Goal: Communication & Community: Answer question/provide support

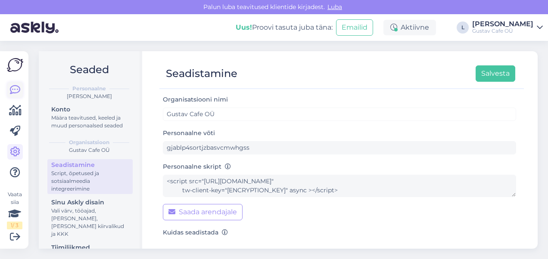
click at [13, 86] on icon at bounding box center [15, 90] width 10 height 10
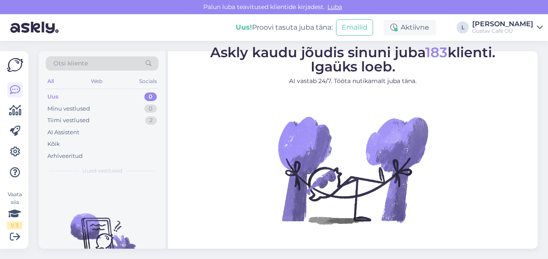
click at [38, 25] on img at bounding box center [34, 27] width 48 height 27
click at [16, 85] on div "Vaata siia 1 / 3" at bounding box center [15, 150] width 16 height 184
click at [16, 85] on icon at bounding box center [15, 90] width 10 height 10
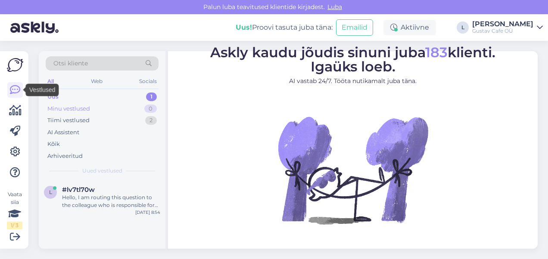
click at [69, 106] on div "Minu vestlused" at bounding box center [68, 109] width 43 height 9
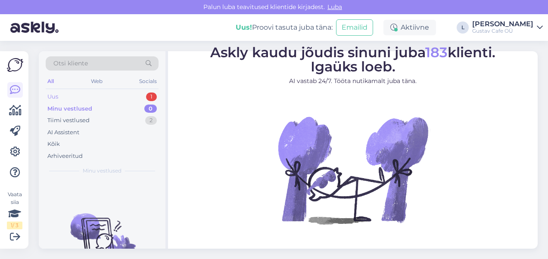
click at [103, 97] on div "Uus 1" at bounding box center [102, 97] width 113 height 12
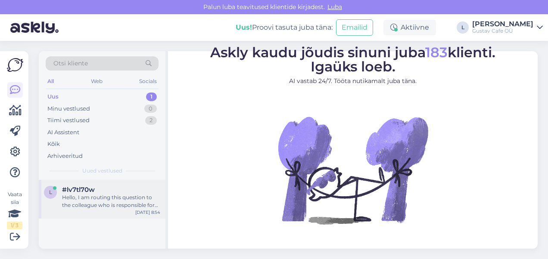
click at [118, 210] on div "l #lv7tl70w Hello, I am routing this question to the colleague who is responsib…" at bounding box center [102, 199] width 127 height 39
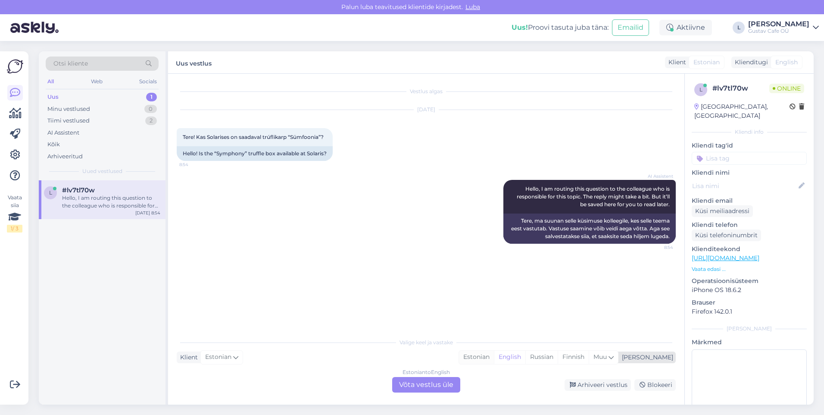
click at [494, 259] on div "Estonian" at bounding box center [476, 356] width 35 height 13
click at [432, 259] on div "Estonian to Estonian Võta vestlus üle" at bounding box center [426, 385] width 68 height 16
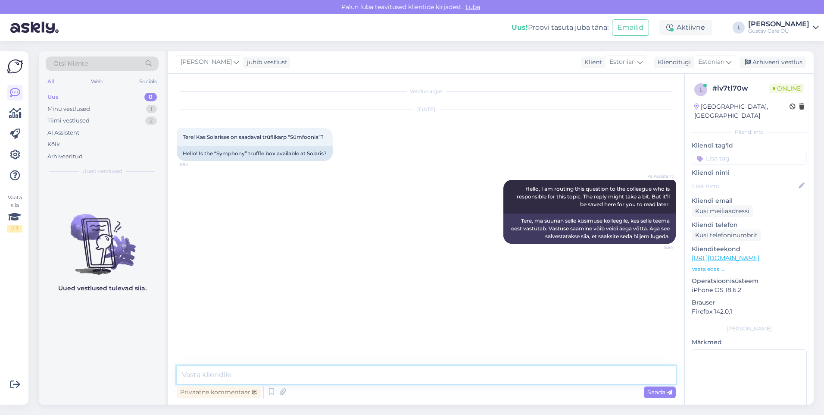
click at [350, 259] on textarea at bounding box center [426, 374] width 499 height 18
click at [183, 259] on textarea "tervist!" at bounding box center [426, 374] width 499 height 18
click at [235, 259] on textarea "Tervist!" at bounding box center [426, 374] width 499 height 18
type textarea "Tervist! Tänan teid küsimuse eest, antud küsimusega oleks m"
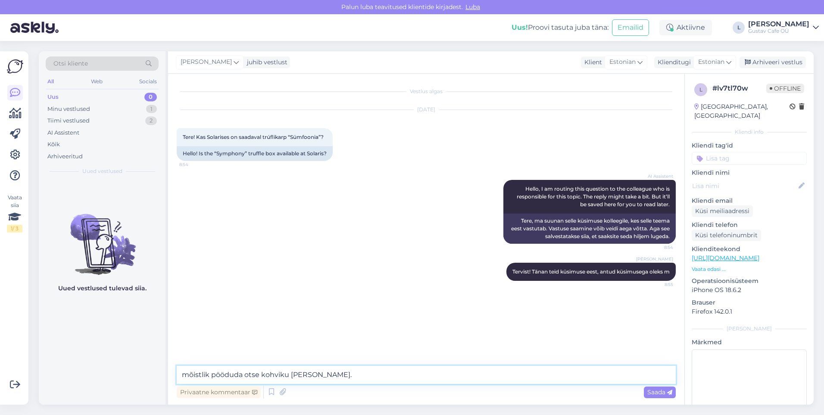
type textarea "mõistlik pööduda otse kohviku [PERSON_NAME]."
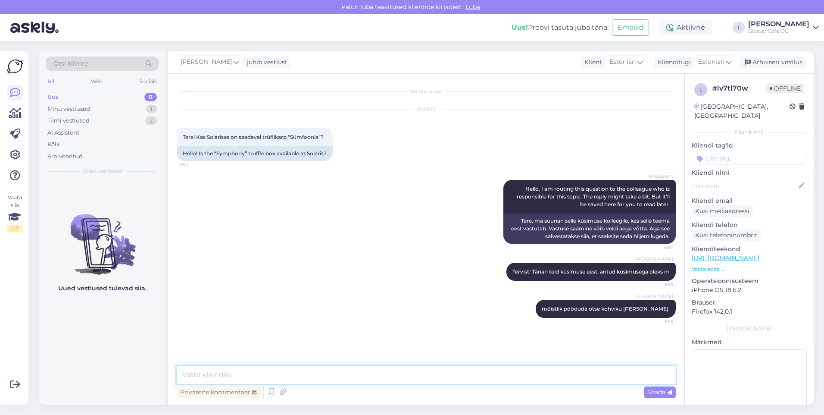
click at [250, 259] on textarea at bounding box center [426, 374] width 499 height 18
paste textarea "Tel: [PHONE_NUMBER] [EMAIL_ADDRESS][DOMAIN_NAME]"
type textarea "Tel: [PHONE_NUMBER] [EMAIL_ADDRESS][DOMAIN_NAME]"
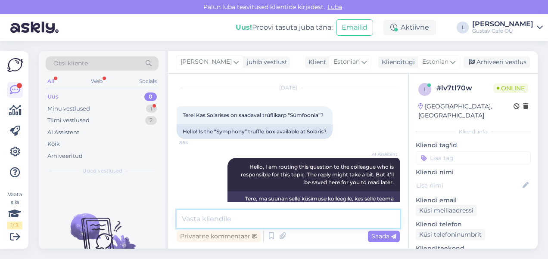
scroll to position [214, 0]
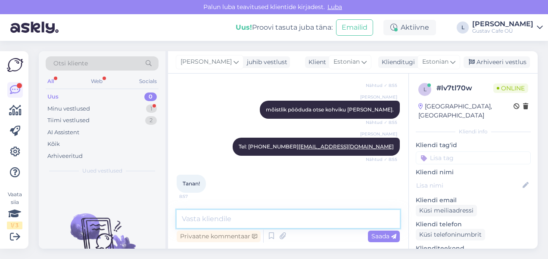
click at [241, 218] on textarea at bounding box center [288, 219] width 223 height 18
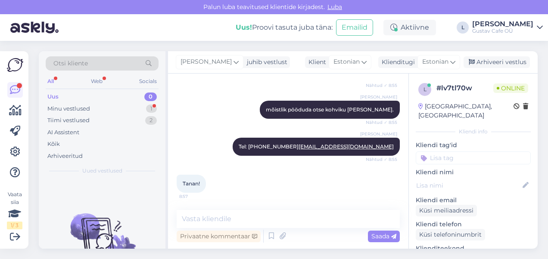
click at [241, 171] on div "Tanan! 8:57" at bounding box center [288, 183] width 223 height 37
click at [103, 106] on div "Minu vestlused 1" at bounding box center [102, 109] width 113 height 12
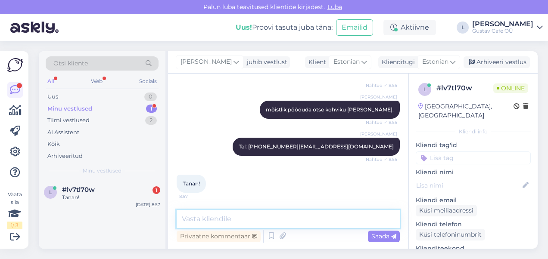
click at [227, 222] on textarea at bounding box center [288, 219] width 223 height 18
type textarea "Kaunist päeva jätku!"
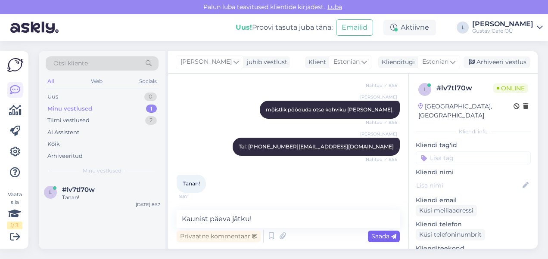
click at [390, 237] on span "Saada" at bounding box center [384, 237] width 25 height 8
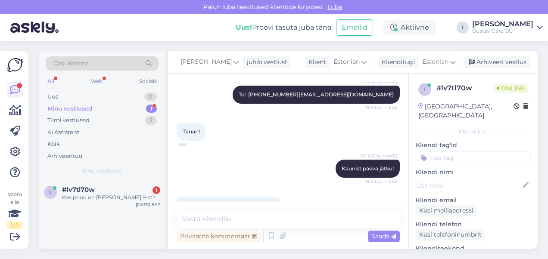
scroll to position [288, 0]
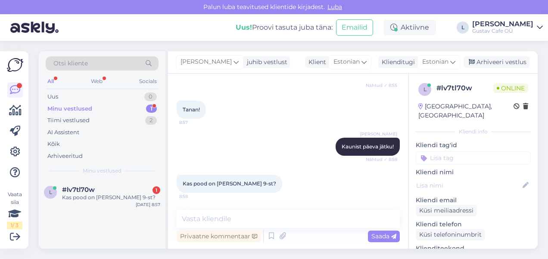
click at [282, 176] on div at bounding box center [286, 184] width 8 height 18
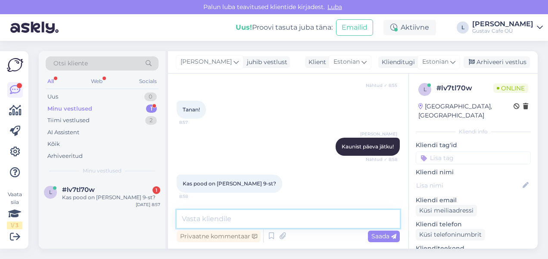
click at [262, 216] on textarea at bounding box center [288, 219] width 223 height 18
type textarea "Täpselt nii."
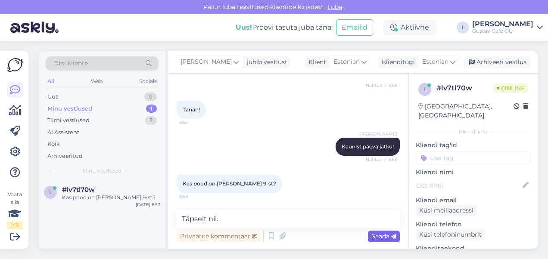
click at [378, 234] on span "Saada" at bounding box center [384, 237] width 25 height 8
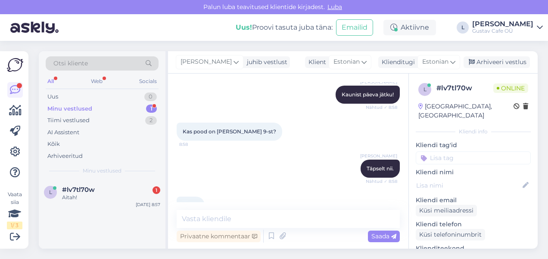
scroll to position [362, 0]
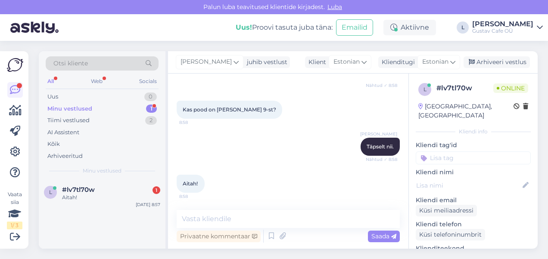
click at [282, 186] on div "Aitah! 8:58" at bounding box center [288, 183] width 223 height 37
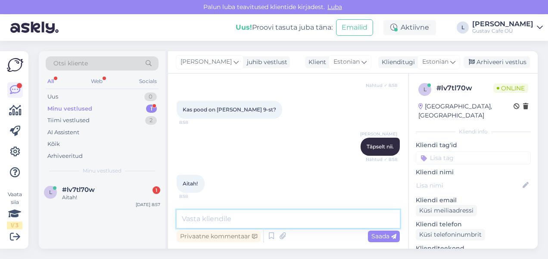
click at [234, 215] on textarea at bounding box center [288, 219] width 223 height 18
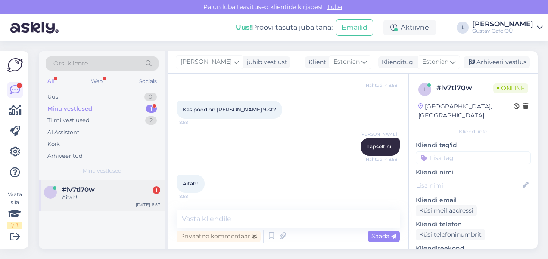
click at [106, 202] on div "l #lv7tl70w 1 Aitah! [DATE] 8:57" at bounding box center [102, 195] width 127 height 31
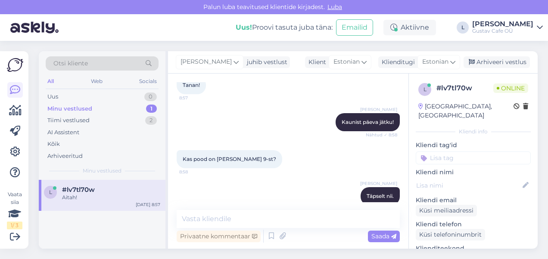
click at [259, 169] on div "Kas pood on [PERSON_NAME] 9-st? 8:58" at bounding box center [230, 159] width 106 height 18
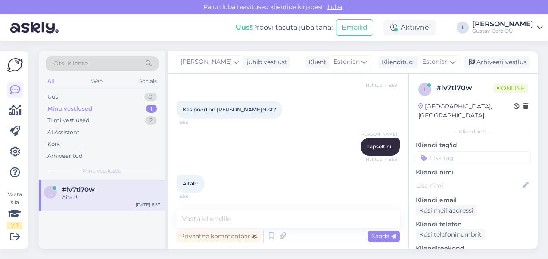
scroll to position [362, 0]
click at [12, 94] on icon at bounding box center [15, 90] width 10 height 10
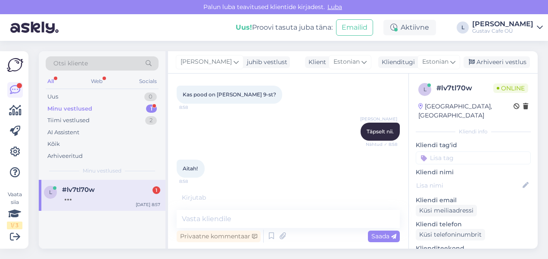
scroll to position [407, 0]
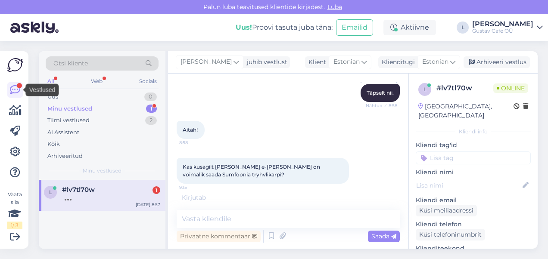
click at [240, 184] on div "Kas kusagilt [PERSON_NAME] e-[PERSON_NAME] on voimalik saada Sumfoonia tryhvlik…" at bounding box center [263, 171] width 172 height 26
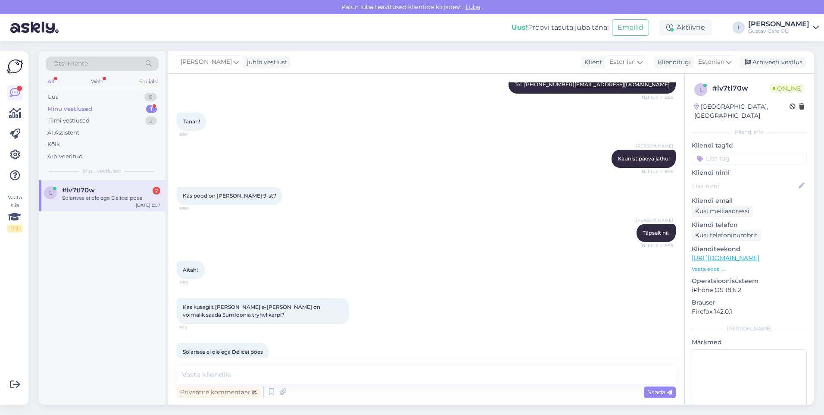
scroll to position [289, 0]
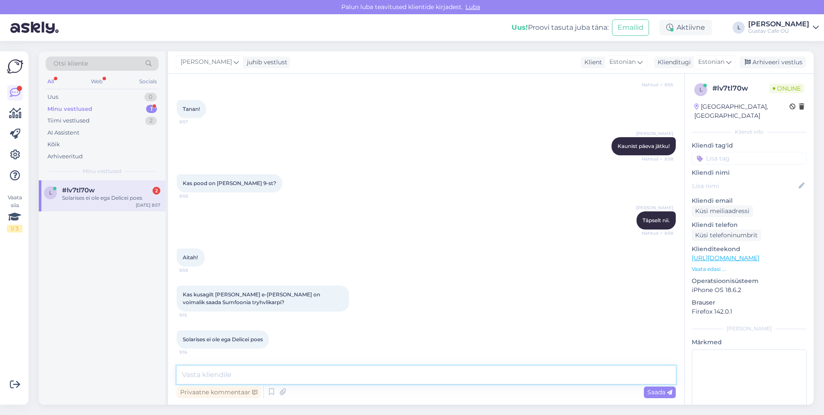
click at [271, 259] on textarea at bounding box center [426, 374] width 499 height 18
type textarea "Tere taas."
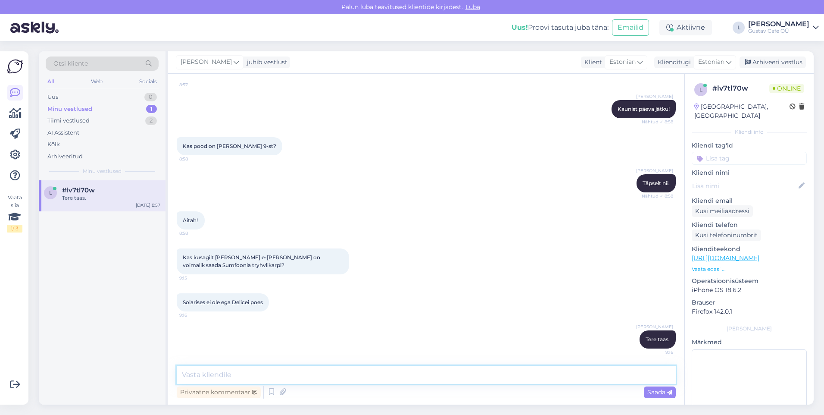
paste textarea "[URL][DOMAIN_NAME]"
type textarea "[URL][DOMAIN_NAME]"
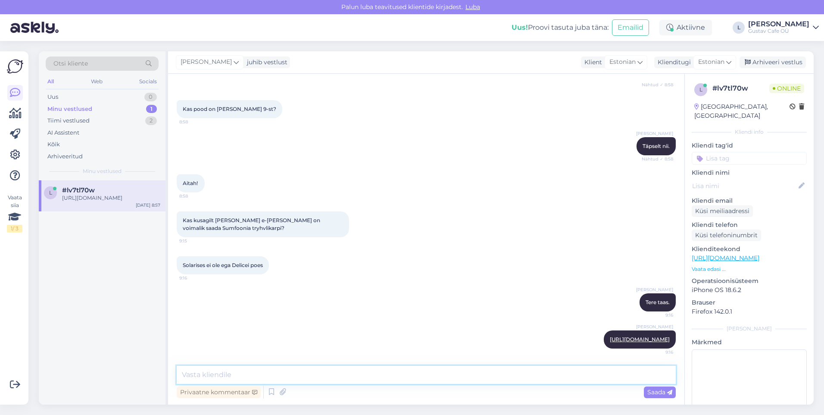
click at [445, 259] on textarea at bounding box center [426, 374] width 499 height 18
type textarea "Mis kuupäevaks teil [PERSON_NAME]?"
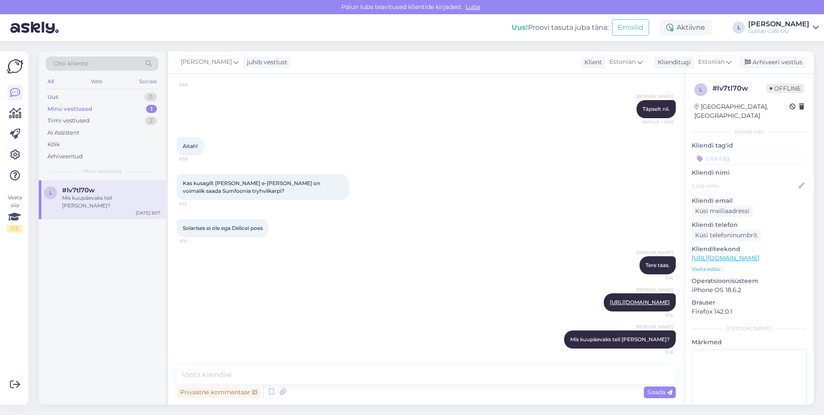
click at [240, 259] on div "[PERSON_NAME] taas. 9:16" at bounding box center [426, 265] width 499 height 37
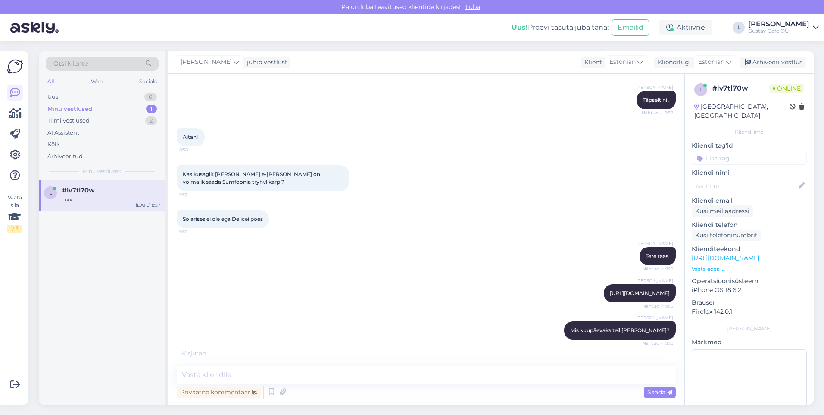
scroll to position [445, 0]
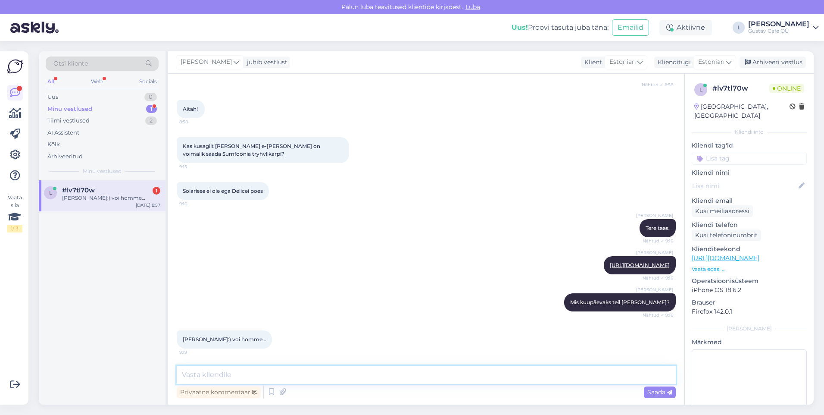
click at [297, 259] on textarea at bounding box center [426, 374] width 499 height 18
type textarea "Uurin kohe kondiitrilt kas saaksime homseks [GEOGRAPHIC_DATA] saata. [PERSON_NA…"
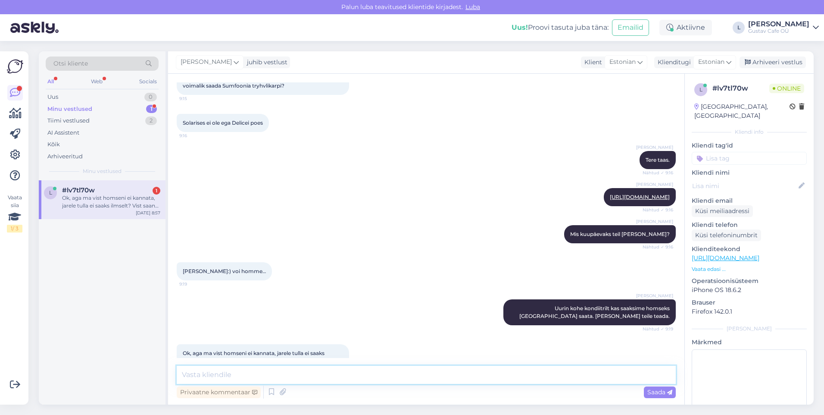
scroll to position [535, 0]
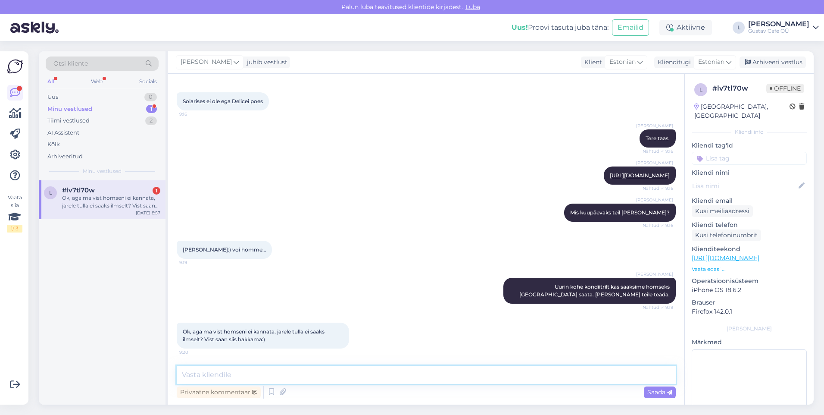
click at [297, 259] on textarea at bounding box center [426, 374] width 499 height 18
click at [288, 259] on textarea at bounding box center [426, 374] width 499 height 18
type textarea "Kahju, muidu homseks oleks saanud saata [PERSON_NAME]."
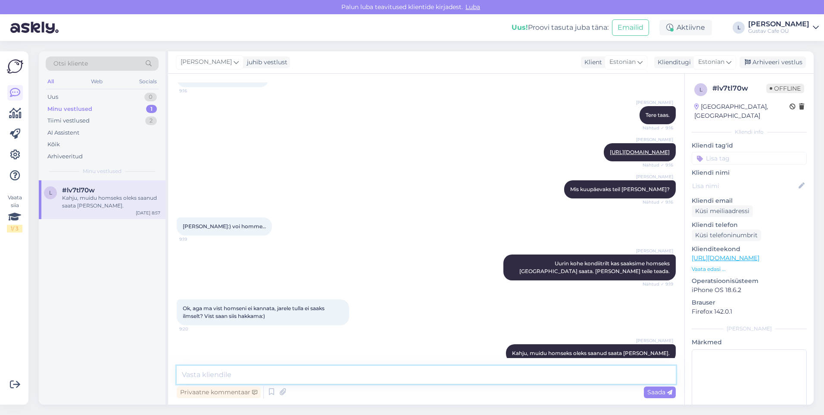
scroll to position [572, 0]
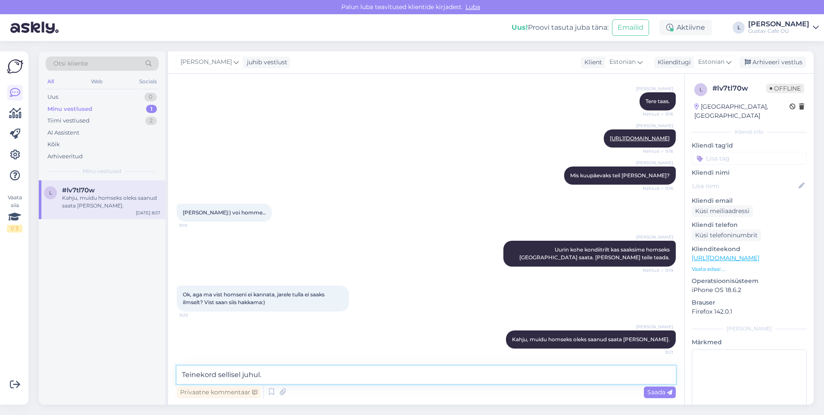
type textarea "Teinekord sellisel juhul."
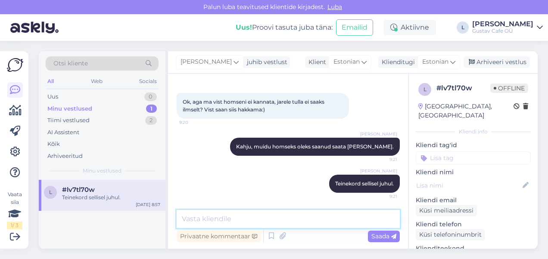
scroll to position [764, 0]
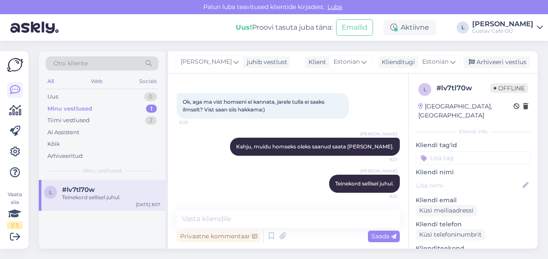
click at [246, 183] on div "[PERSON_NAME] sellisel juhul. 9:21" at bounding box center [288, 183] width 223 height 37
click at [500, 62] on div "Arhiveeri vestlus" at bounding box center [497, 62] width 66 height 12
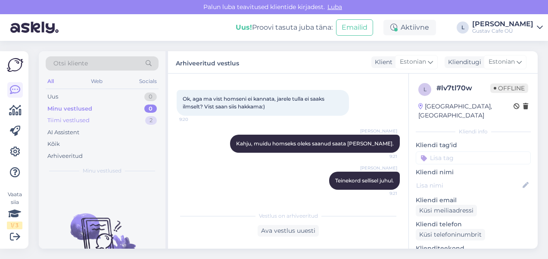
click at [73, 117] on div "Tiimi vestlused" at bounding box center [68, 120] width 42 height 9
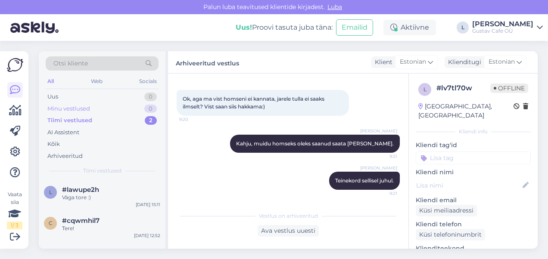
click at [79, 105] on div "Minu vestlused" at bounding box center [68, 109] width 43 height 9
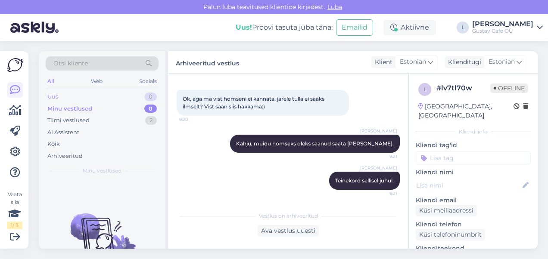
click at [79, 99] on div "Uus 0" at bounding box center [102, 97] width 113 height 12
click at [33, 28] on img at bounding box center [34, 27] width 48 height 27
click at [15, 89] on icon at bounding box center [15, 90] width 10 height 10
